Goal: Transaction & Acquisition: Purchase product/service

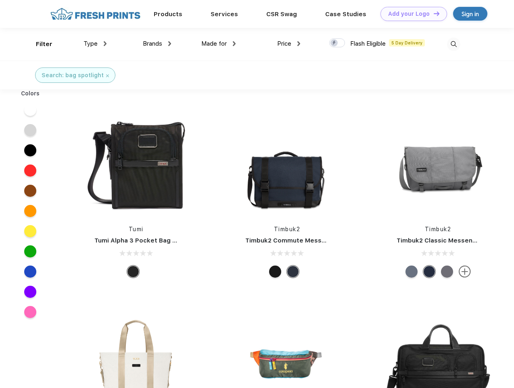
scroll to position [0, 0]
click at [411, 14] on link "Add your Logo Design Tool" at bounding box center [414, 14] width 67 height 14
click at [0, 0] on div "Design Tool" at bounding box center [0, 0] width 0 height 0
click at [433, 13] on link "Add your Logo Design Tool" at bounding box center [414, 14] width 67 height 14
click at [39, 44] on div "Filter" at bounding box center [44, 44] width 17 height 9
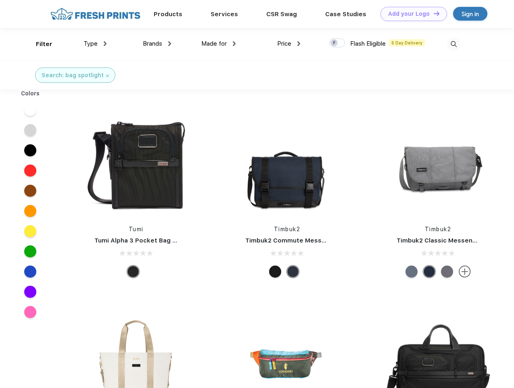
click at [95, 44] on span "Type" at bounding box center [91, 43] width 14 height 7
click at [157, 44] on span "Brands" at bounding box center [152, 43] width 19 height 7
click at [219, 44] on span "Made for" at bounding box center [213, 43] width 25 height 7
click at [289, 44] on span "Price" at bounding box center [284, 43] width 14 height 7
click at [337, 43] on div at bounding box center [337, 42] width 16 height 9
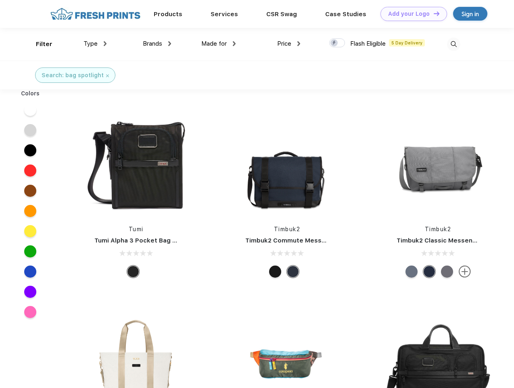
click at [335, 43] on input "checkbox" at bounding box center [331, 40] width 5 height 5
click at [454, 44] on img at bounding box center [453, 44] width 13 height 13
